Goal: Transaction & Acquisition: Purchase product/service

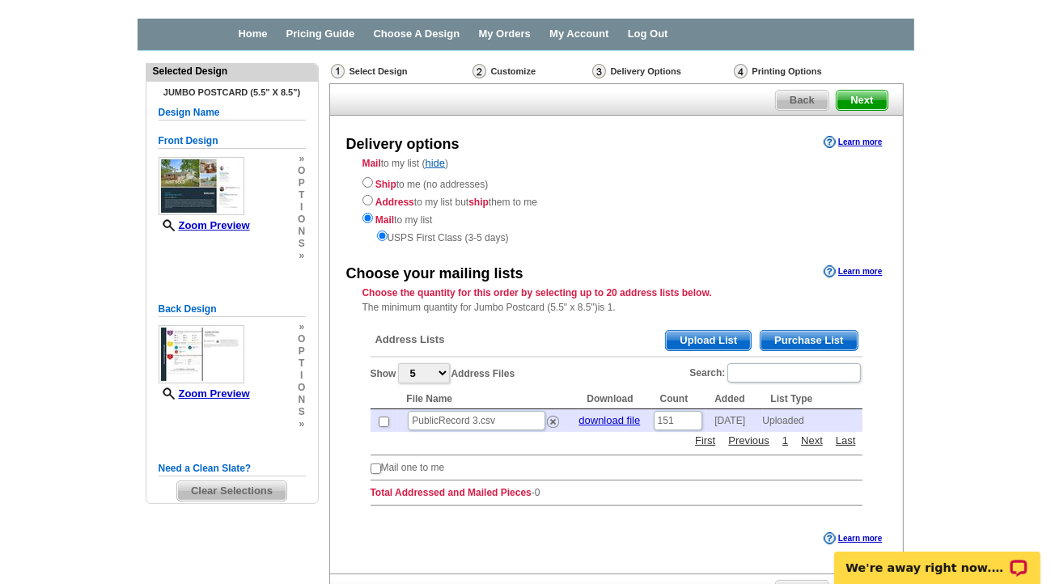
scroll to position [52, 0]
click at [437, 370] on select "5 10 25 50 100" at bounding box center [424, 373] width 52 height 20
click at [718, 337] on span "Upload List" at bounding box center [708, 340] width 85 height 19
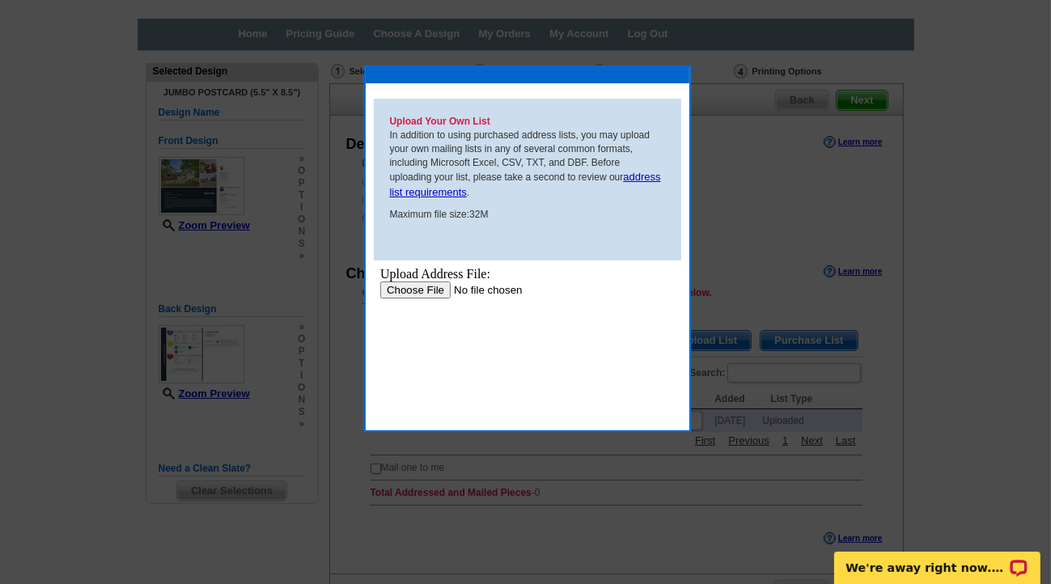
scroll to position [0, 0]
click at [430, 287] on input "file" at bounding box center [482, 289] width 205 height 17
click at [647, 73] on button at bounding box center [653, 74] width 71 height 15
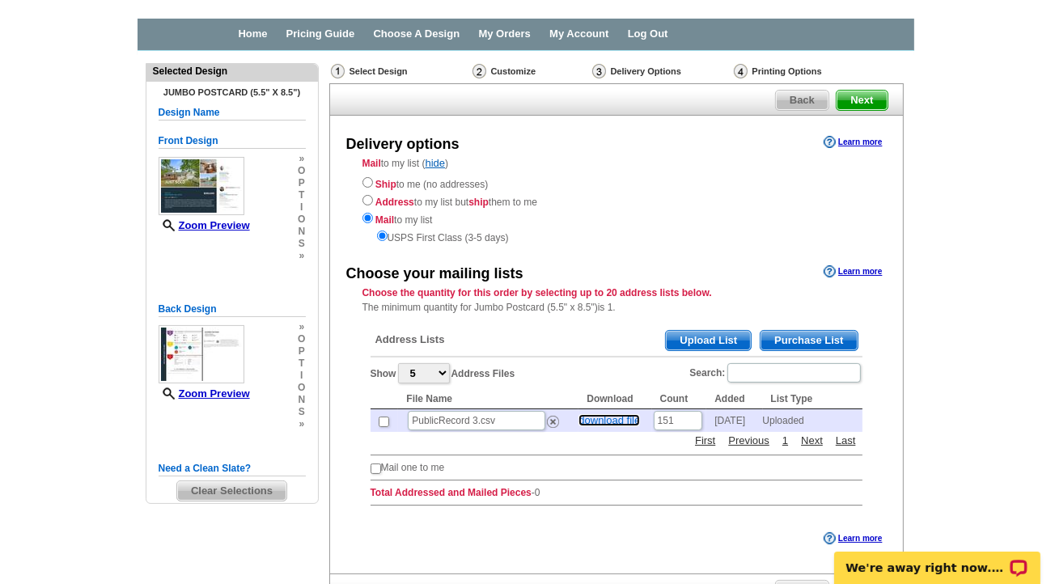
click at [600, 421] on link "download file" at bounding box center [609, 420] width 61 height 12
click at [680, 421] on input "151" at bounding box center [678, 420] width 49 height 19
click at [382, 418] on input "checkbox" at bounding box center [384, 422] width 11 height 11
checkbox input "true"
click at [977, 193] on main "Need Help? call [PHONE_NUMBER], chat with support, or have our designers make s…" at bounding box center [525, 369] width 1051 height 637
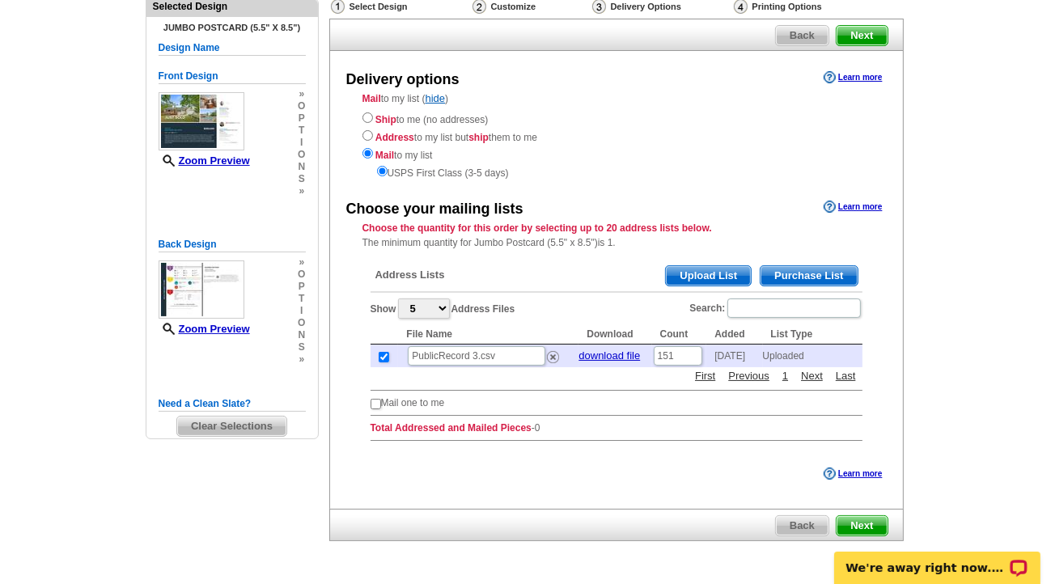
scroll to position [149, 0]
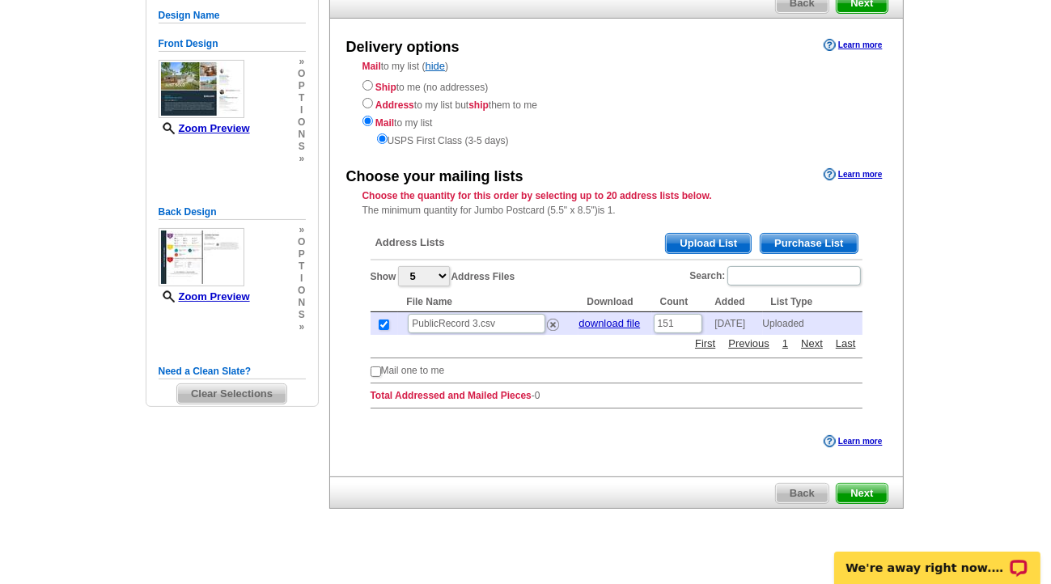
click at [871, 484] on span "Next" at bounding box center [862, 493] width 50 height 19
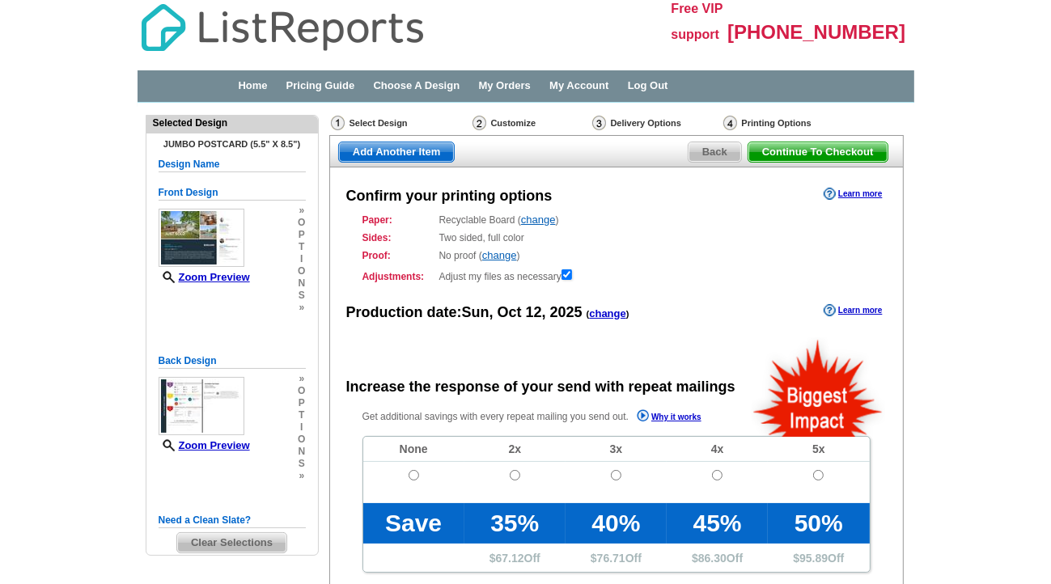
radio input "false"
click at [944, 447] on main "Need Help? call [PHONE_NUMBER], chat with support, or have our designers make s…" at bounding box center [525, 536] width 1051 height 867
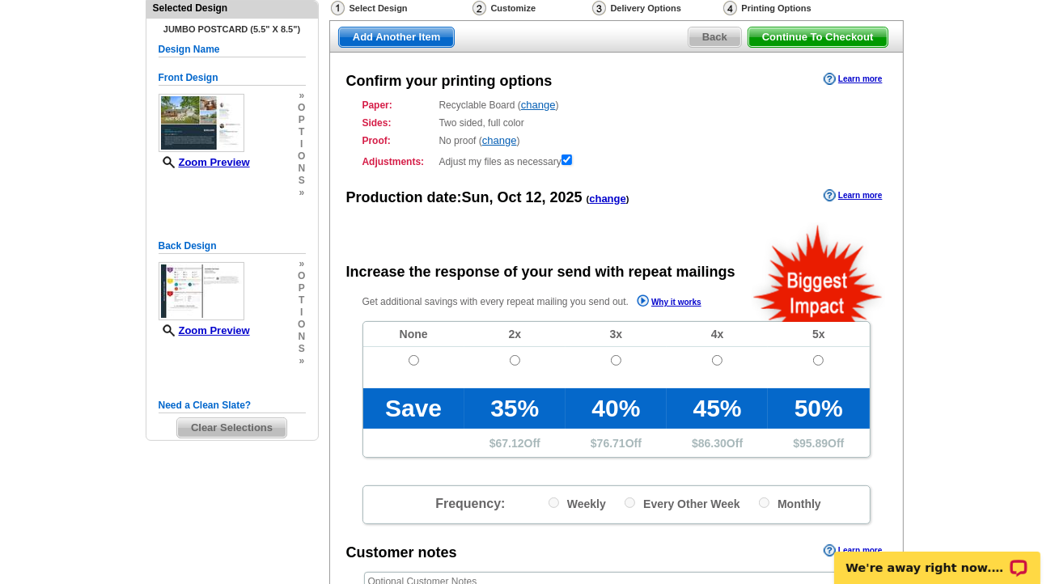
scroll to position [129, 0]
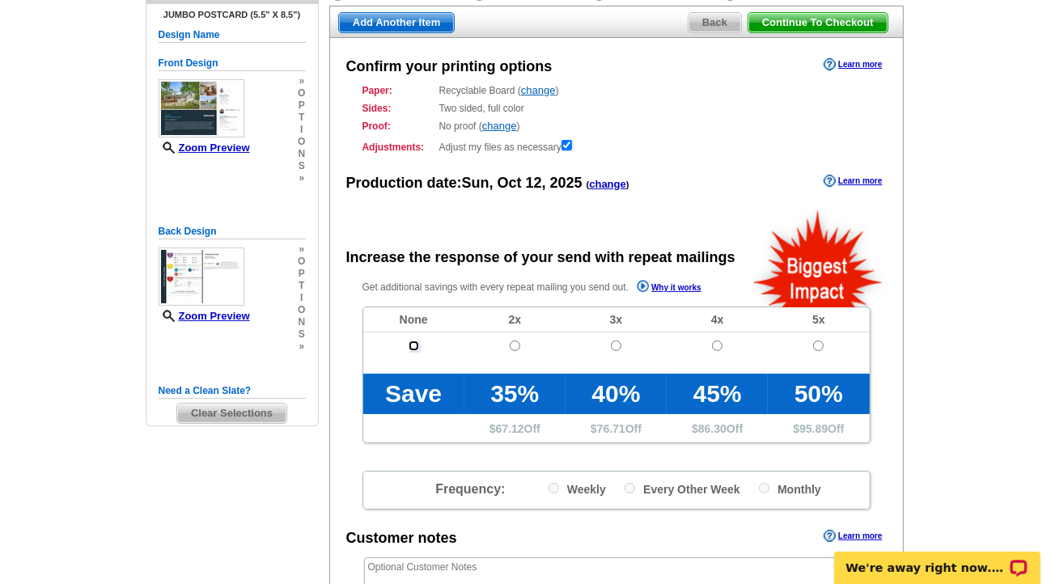
click at [409, 347] on input "radio" at bounding box center [414, 346] width 11 height 11
radio input "true"
click at [943, 389] on main "Need Help? call [PHONE_NUMBER], chat with support, or have our designers make s…" at bounding box center [525, 406] width 1051 height 867
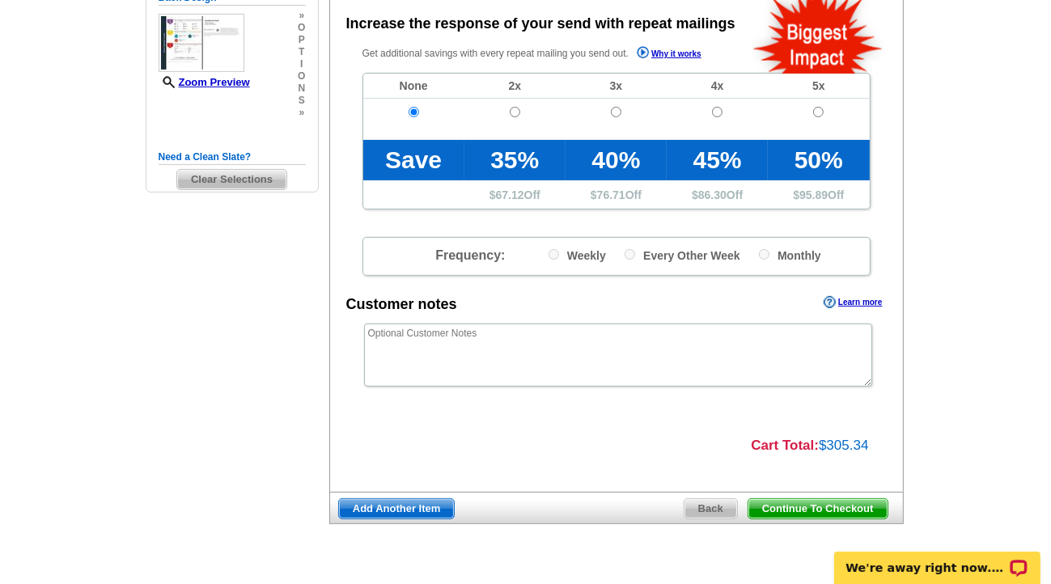
scroll to position [399, 0]
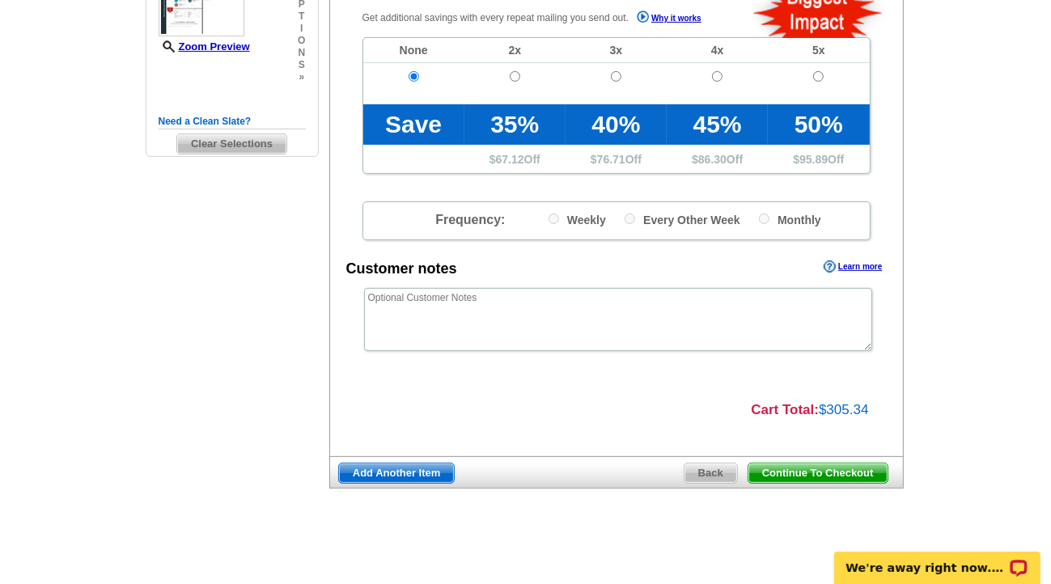
click at [987, 187] on main "Need Help? call [PHONE_NUMBER], chat with support, or have our designers make s…" at bounding box center [525, 137] width 1051 height 867
